Goal: Check status: Check status

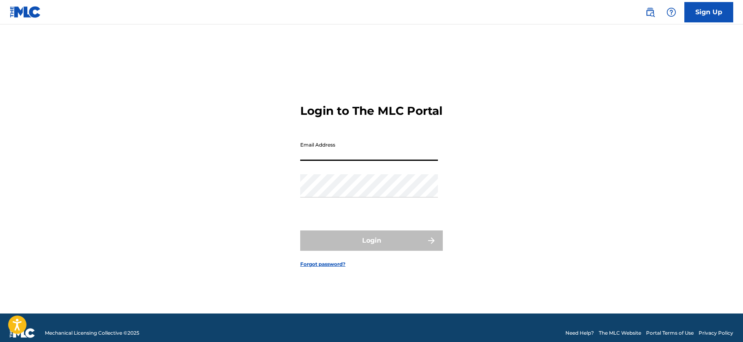
click at [359, 160] on input "Email Address" at bounding box center [369, 149] width 138 height 23
type input "[EMAIL_ADDRESS][DOMAIN_NAME]"
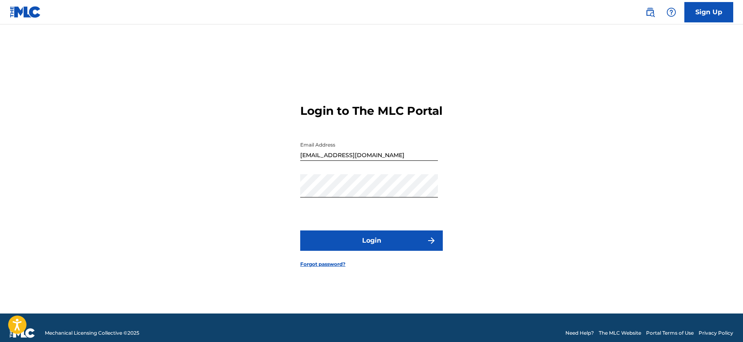
click at [362, 246] on button "Login" at bounding box center [371, 240] width 143 height 20
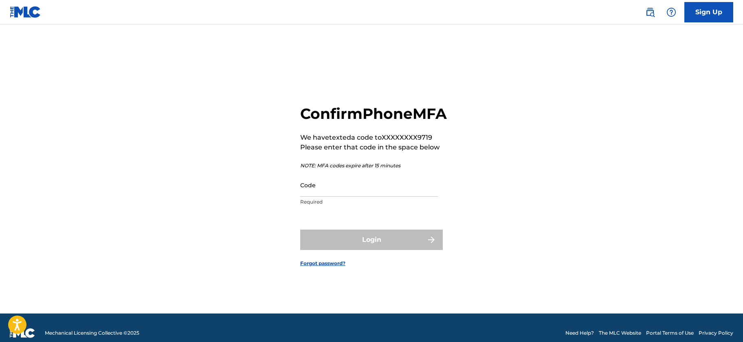
click at [335, 197] on input "Code" at bounding box center [369, 184] width 138 height 23
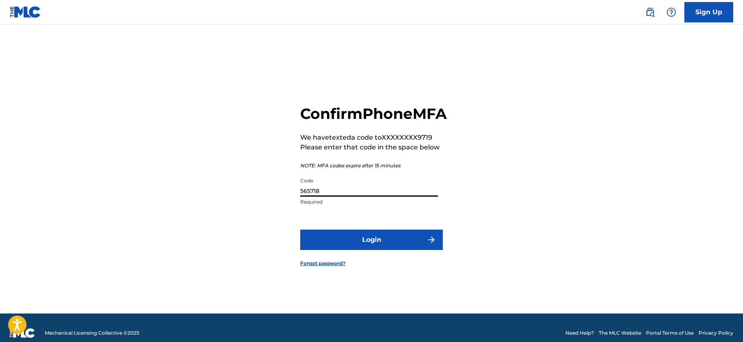
type input "565718"
click at [375, 248] on button "Login" at bounding box center [371, 240] width 143 height 20
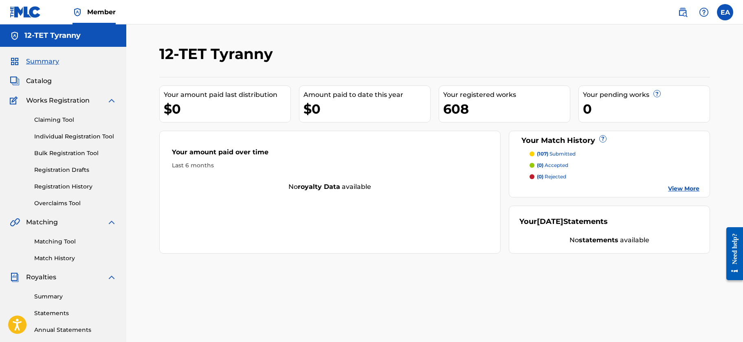
click at [559, 154] on p "(107) submitted" at bounding box center [556, 153] width 39 height 7
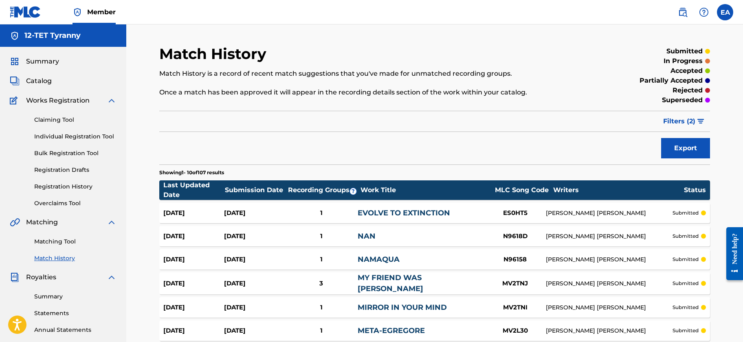
click at [735, 258] on div "Need help?" at bounding box center [734, 248] width 11 height 31
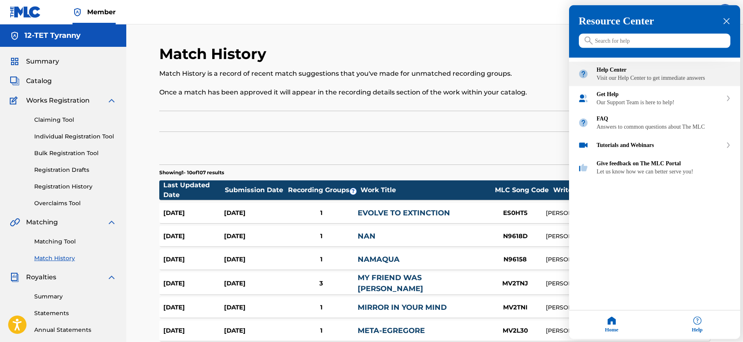
click at [620, 81] on div "Visit our Help Center to get immediate answers" at bounding box center [664, 78] width 134 height 7
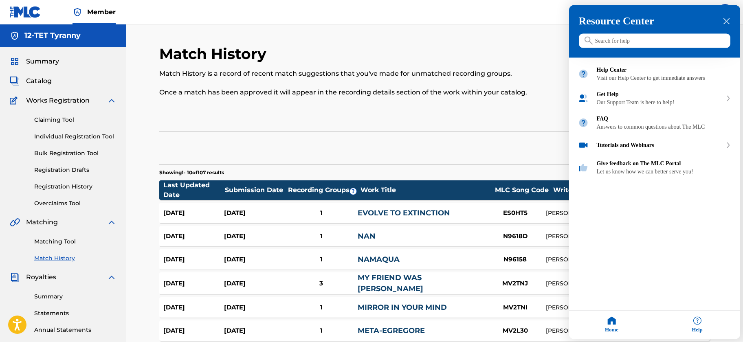
click at [729, 21] on div "close resource center" at bounding box center [726, 22] width 8 height 8
